Goal: Task Accomplishment & Management: Use online tool/utility

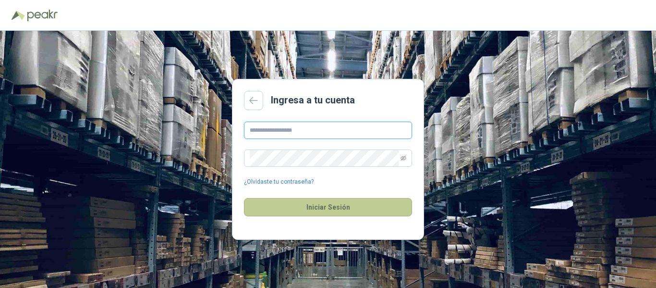
type input "**********"
click at [352, 212] on button "Iniciar Sesión" at bounding box center [328, 207] width 168 height 18
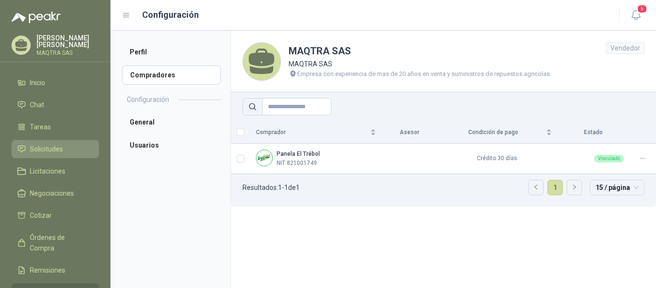
click at [53, 151] on span "Solicitudes" at bounding box center [46, 149] width 33 height 11
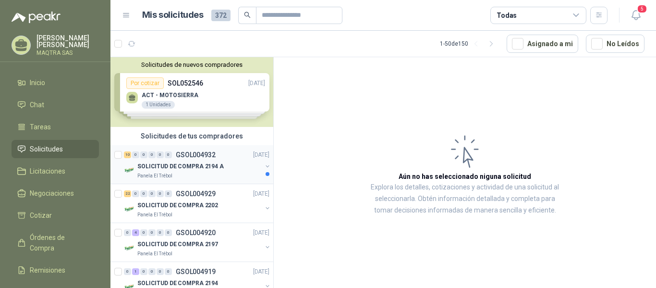
click at [194, 169] on p "SOLICITUD DE COMPRA 2194 A" at bounding box center [180, 166] width 86 height 9
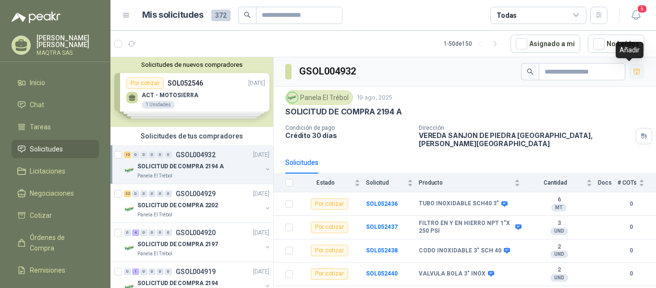
click at [634, 69] on icon "button" at bounding box center [637, 71] width 7 height 5
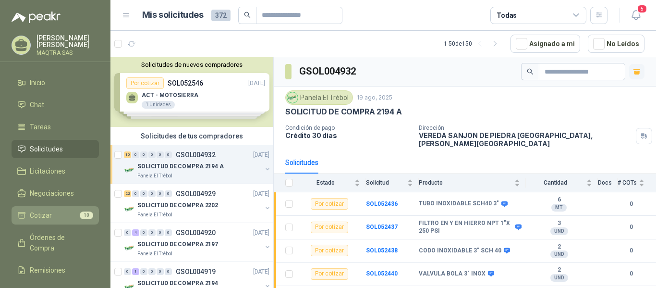
click at [53, 217] on li "Cotizar 10" at bounding box center [55, 215] width 76 height 11
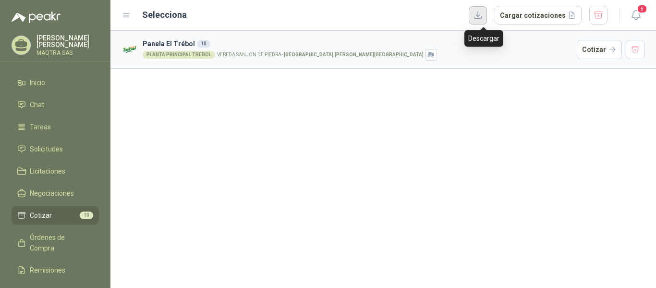
click at [485, 17] on button "button" at bounding box center [478, 15] width 18 height 18
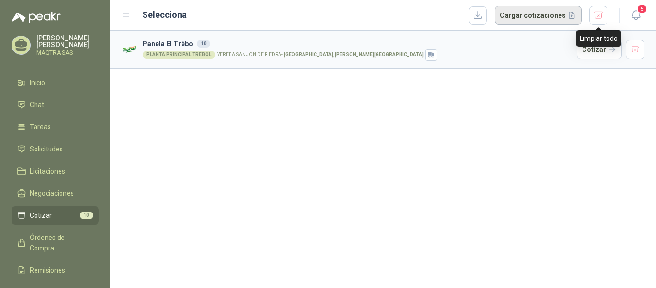
drag, startPoint x: 598, startPoint y: 13, endPoint x: 591, endPoint y: 15, distance: 7.0
click at [598, 13] on button "button" at bounding box center [598, 15] width 18 height 19
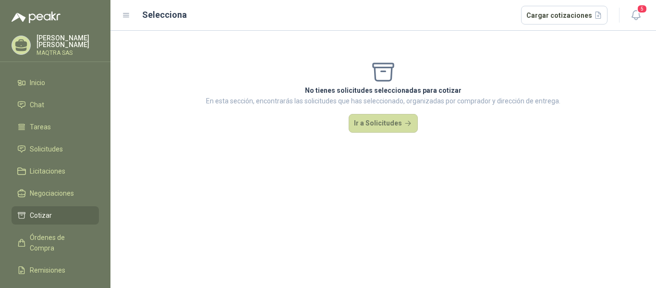
click at [15, 39] on icon at bounding box center [21, 45] width 15 height 15
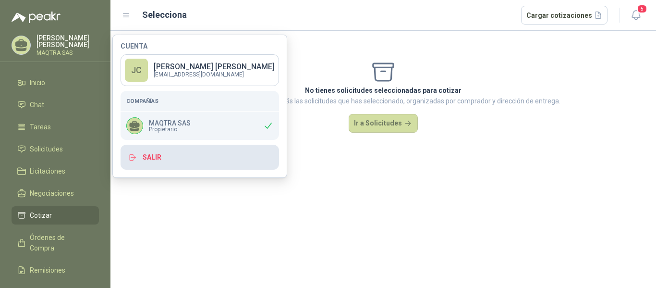
click at [158, 154] on button "Salir" at bounding box center [200, 157] width 158 height 25
